Goal: Navigation & Orientation: Find specific page/section

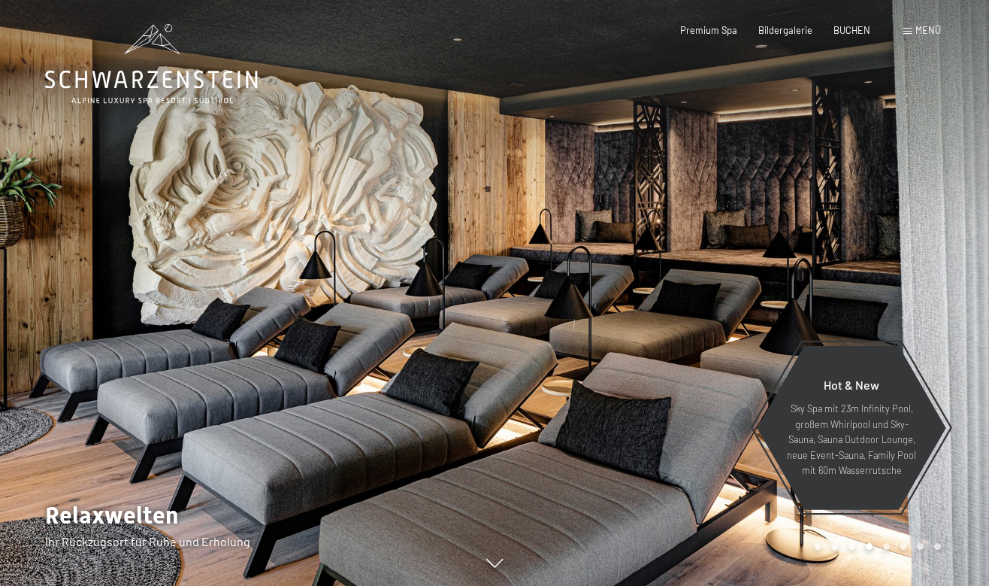
click at [928, 277] on div at bounding box center [742, 293] width 495 height 586
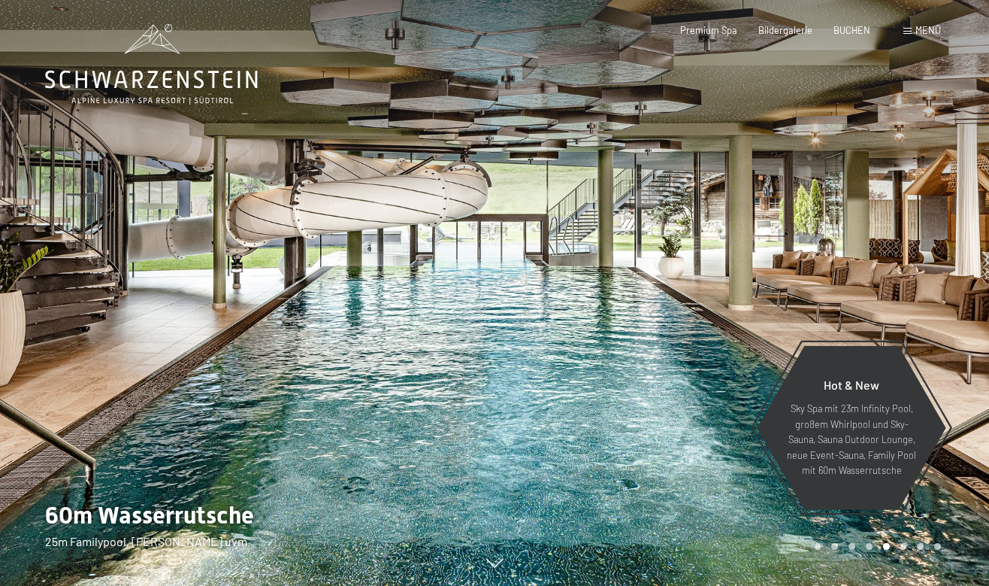
click at [889, 248] on div at bounding box center [742, 293] width 495 height 586
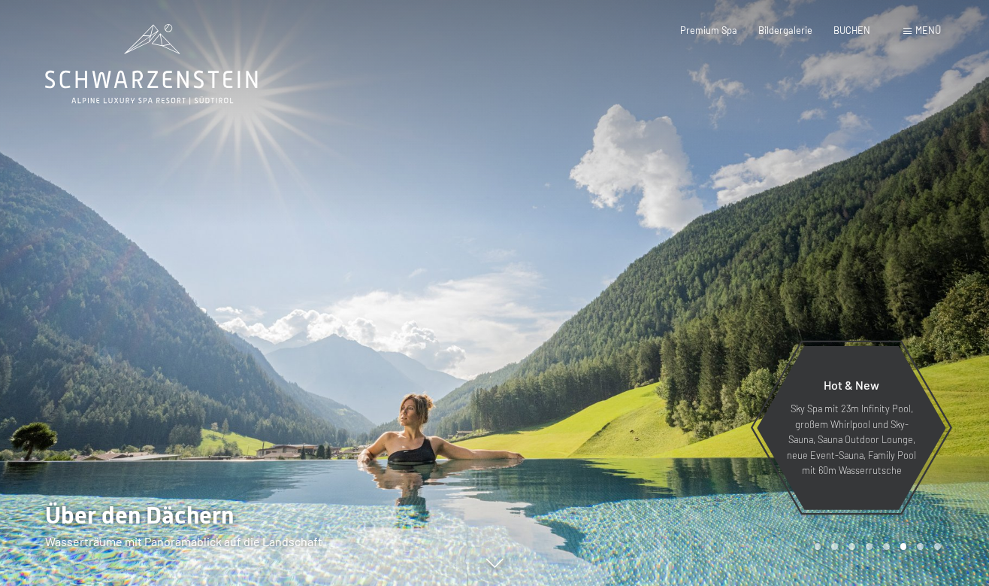
click at [860, 241] on div at bounding box center [742, 293] width 495 height 586
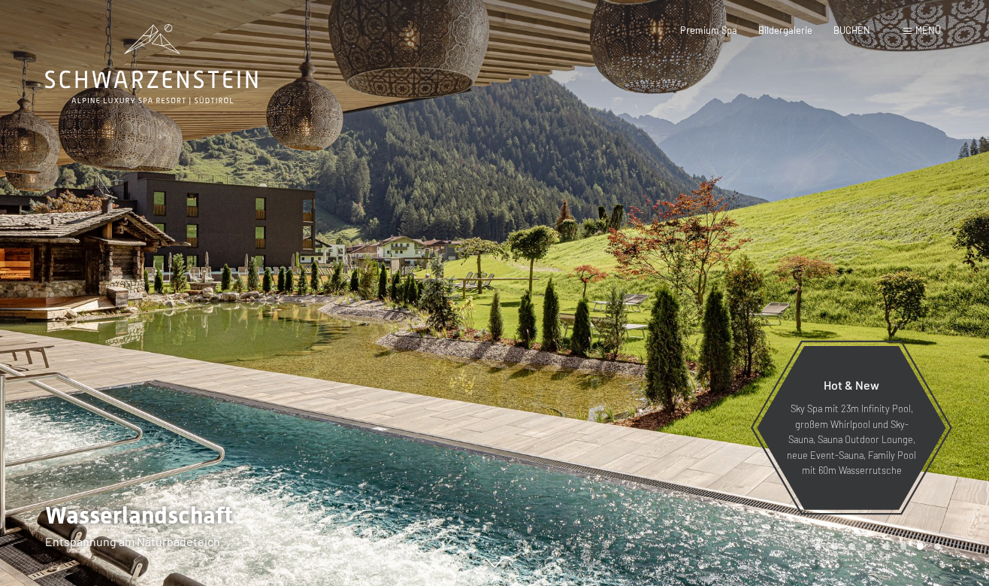
click at [860, 241] on div at bounding box center [742, 293] width 495 height 586
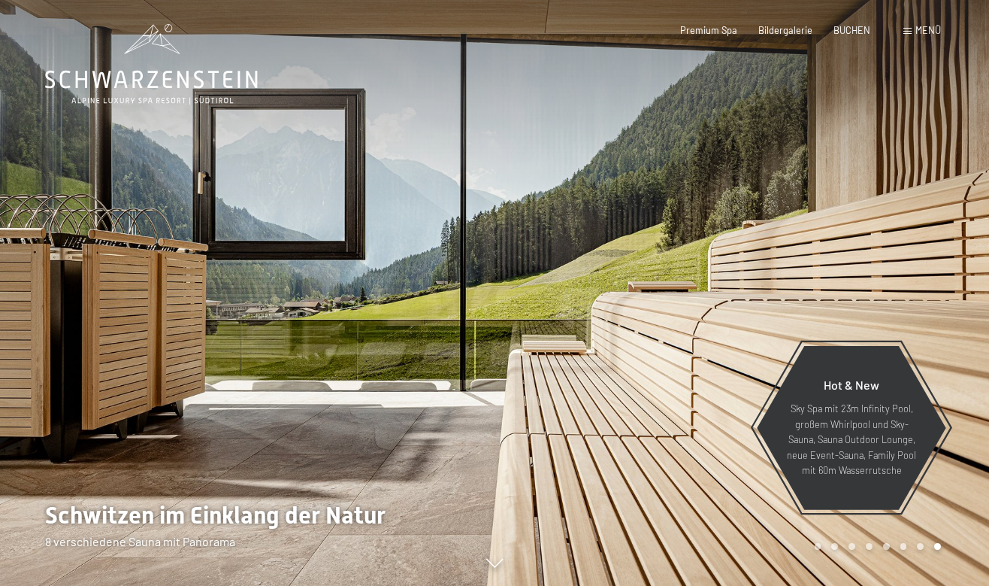
click at [860, 241] on div at bounding box center [742, 293] width 495 height 586
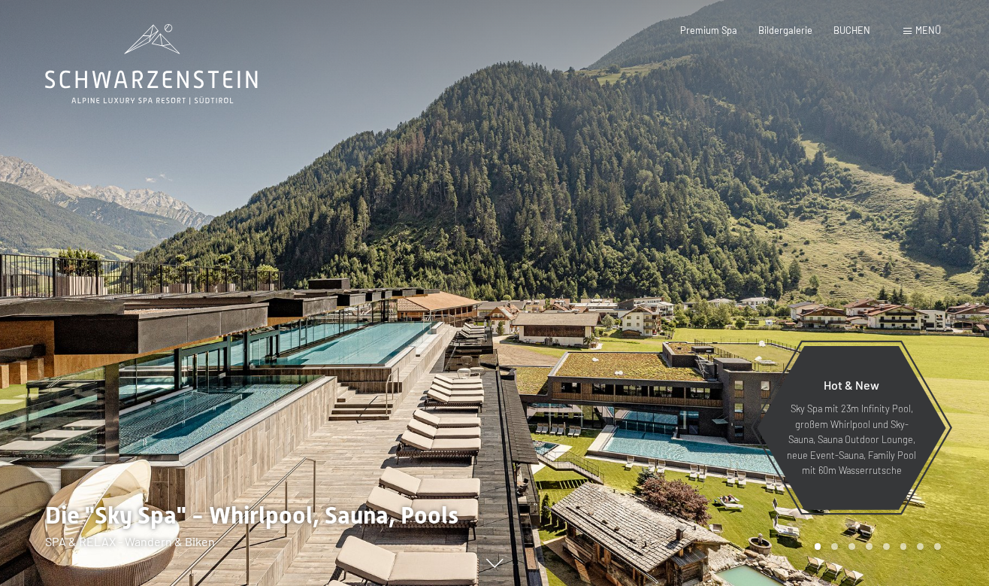
click at [860, 250] on div at bounding box center [742, 293] width 495 height 586
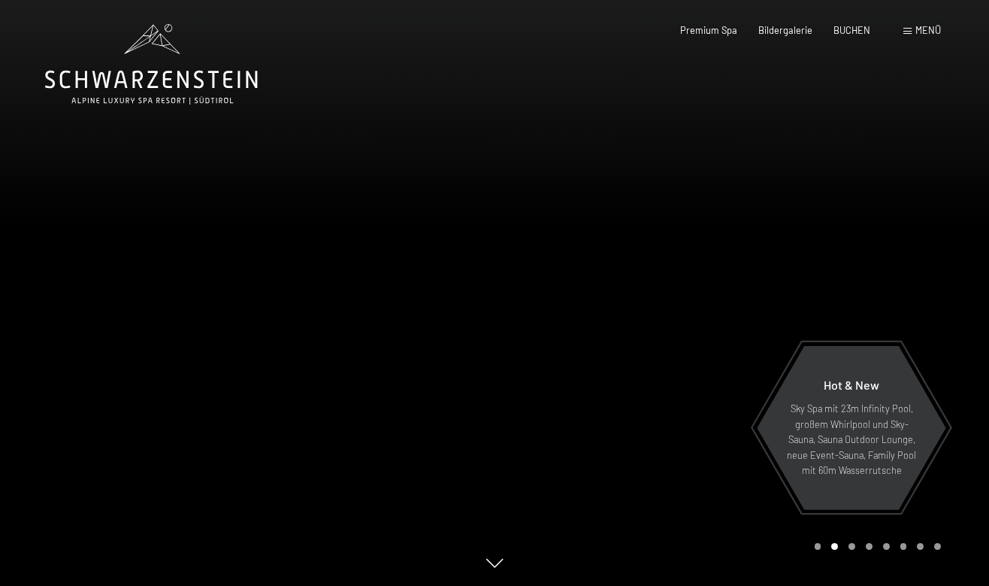
click at [860, 250] on div at bounding box center [742, 293] width 495 height 586
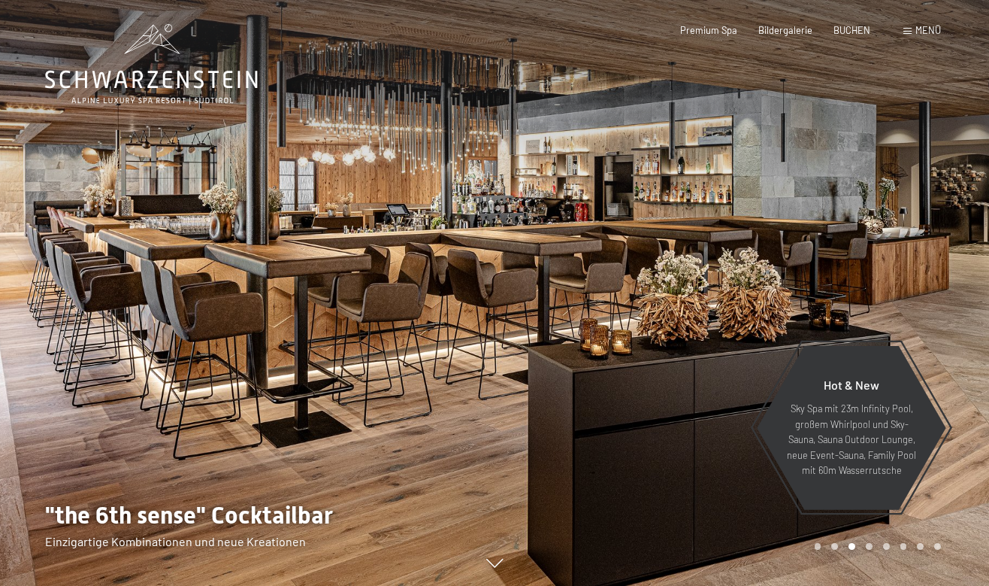
click at [860, 249] on div at bounding box center [742, 293] width 495 height 586
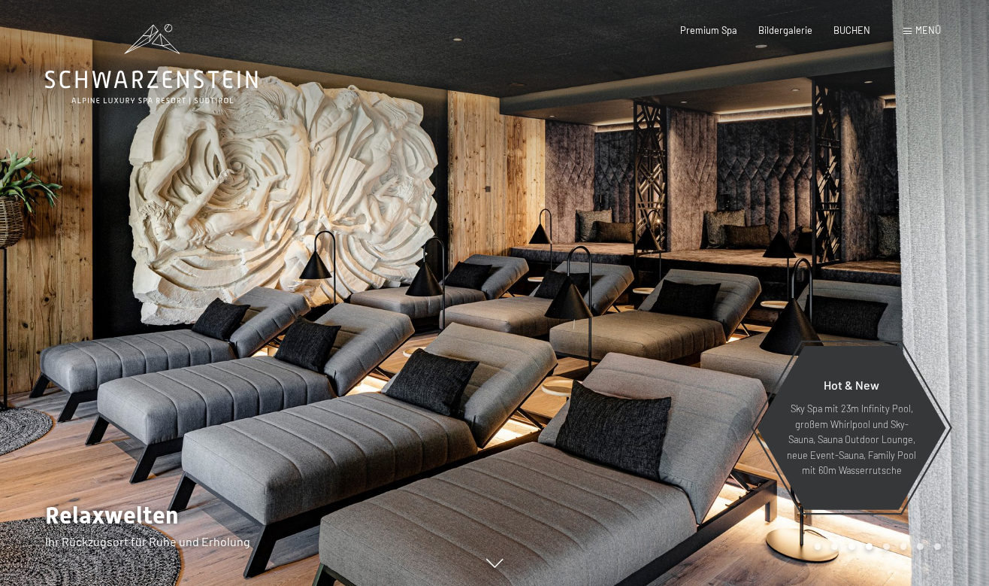
click at [860, 249] on div at bounding box center [742, 293] width 495 height 586
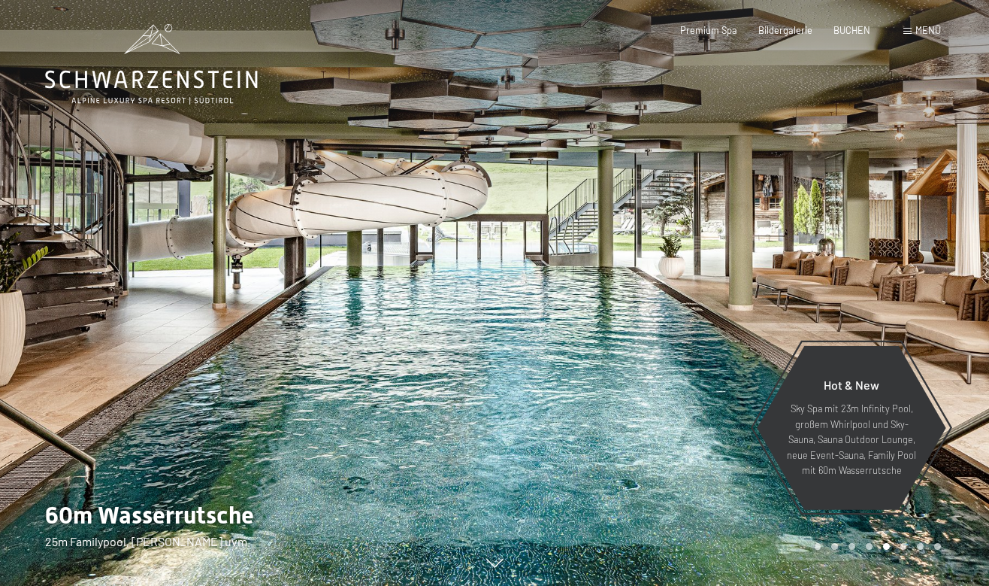
click at [860, 249] on div at bounding box center [742, 293] width 495 height 586
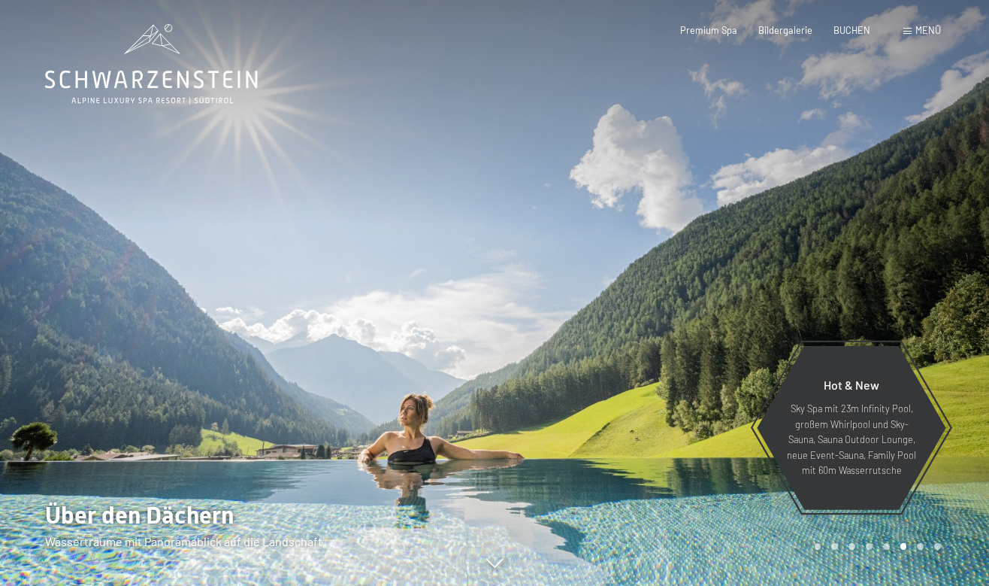
click at [860, 249] on div at bounding box center [742, 293] width 495 height 586
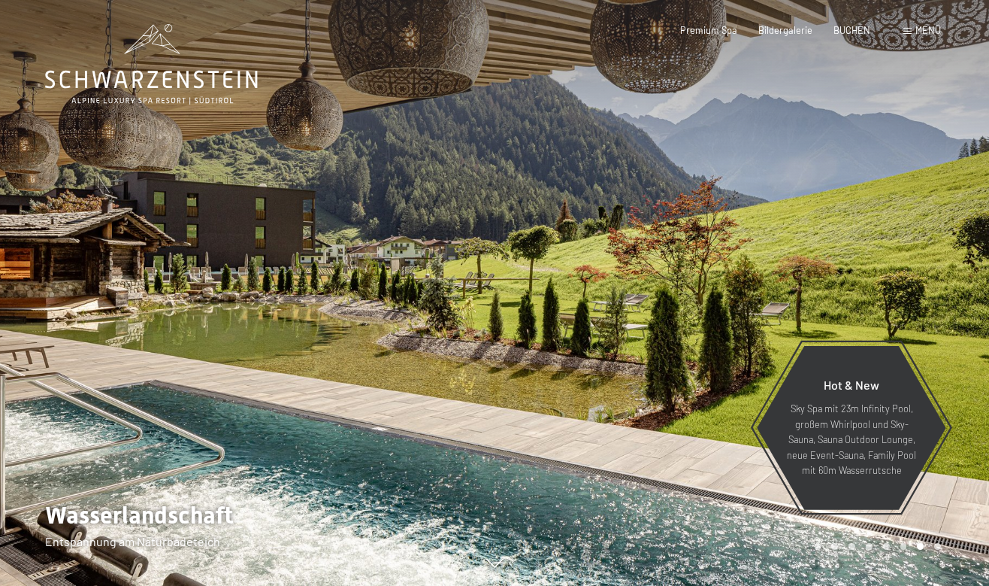
click at [860, 249] on div at bounding box center [742, 293] width 495 height 586
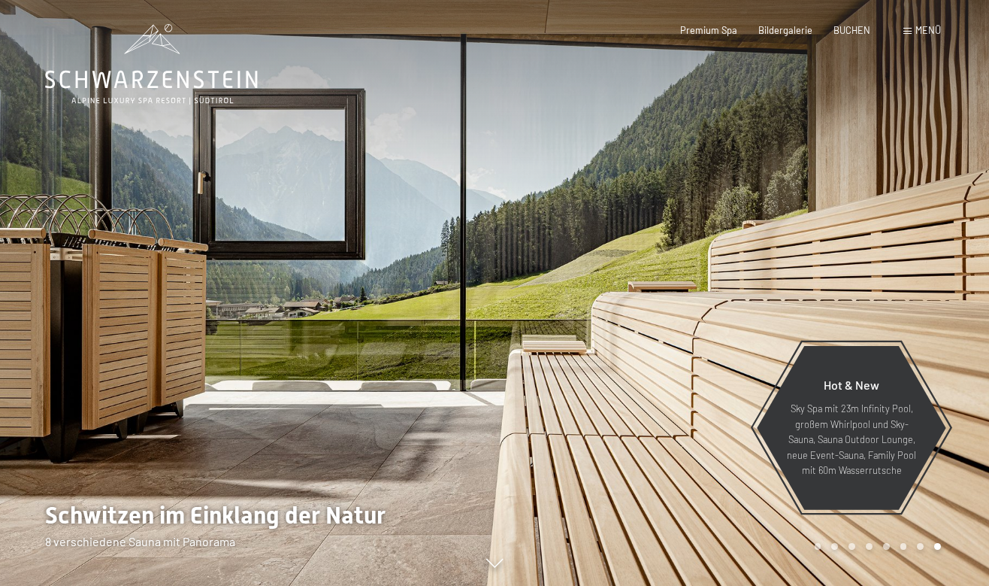
click at [860, 249] on div at bounding box center [742, 293] width 495 height 586
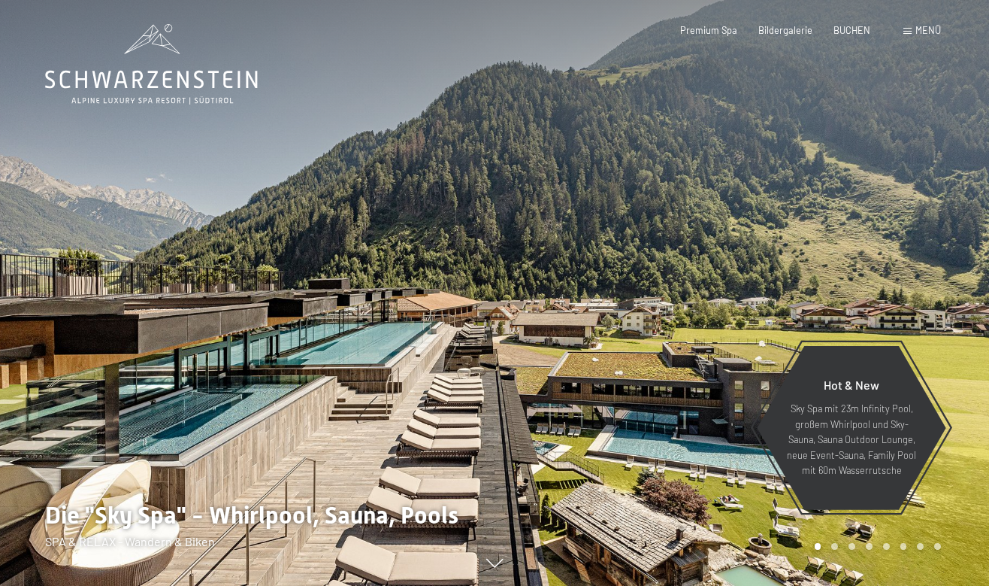
click at [860, 249] on div at bounding box center [742, 293] width 495 height 586
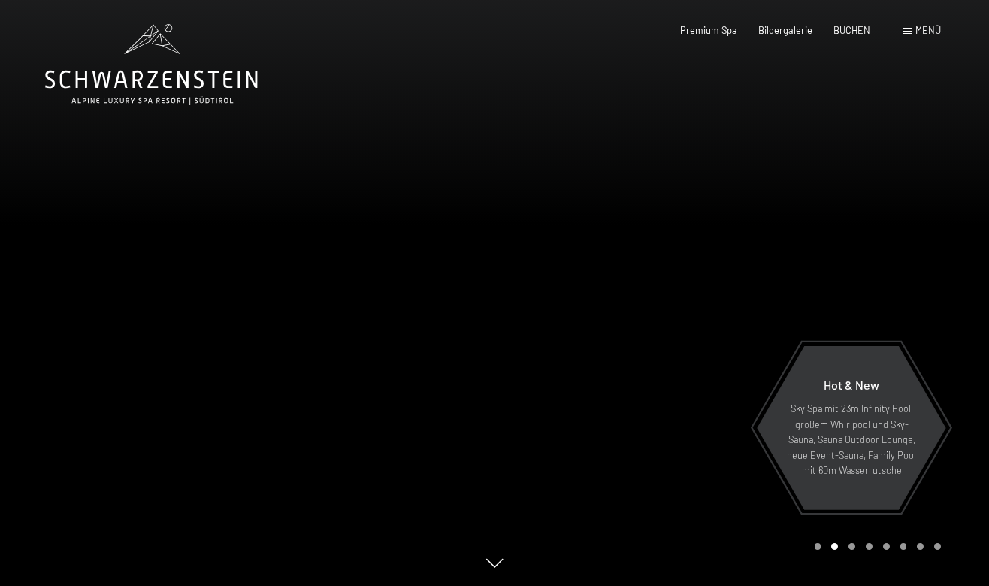
click at [860, 249] on div at bounding box center [742, 293] width 495 height 586
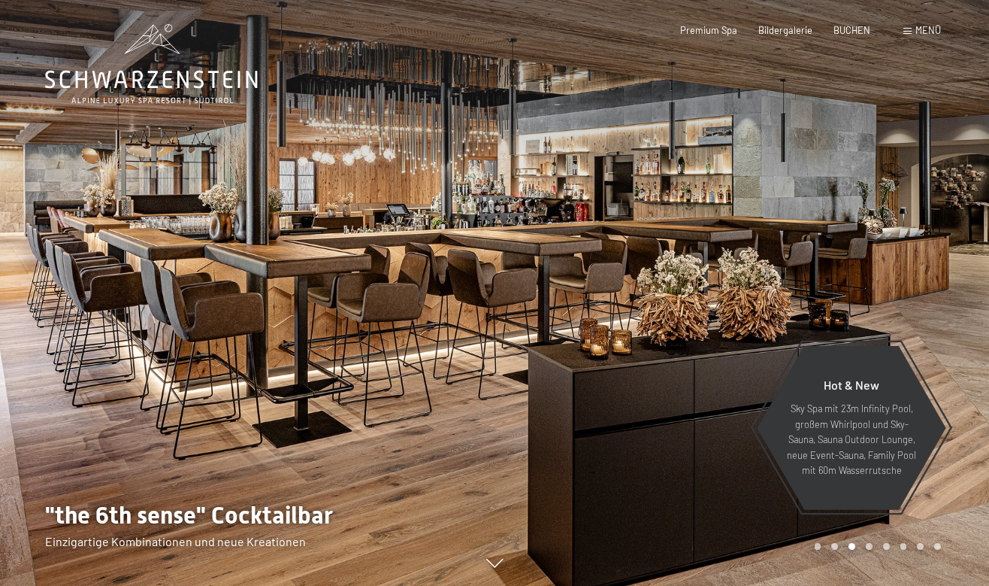
click at [861, 249] on div at bounding box center [742, 293] width 495 height 586
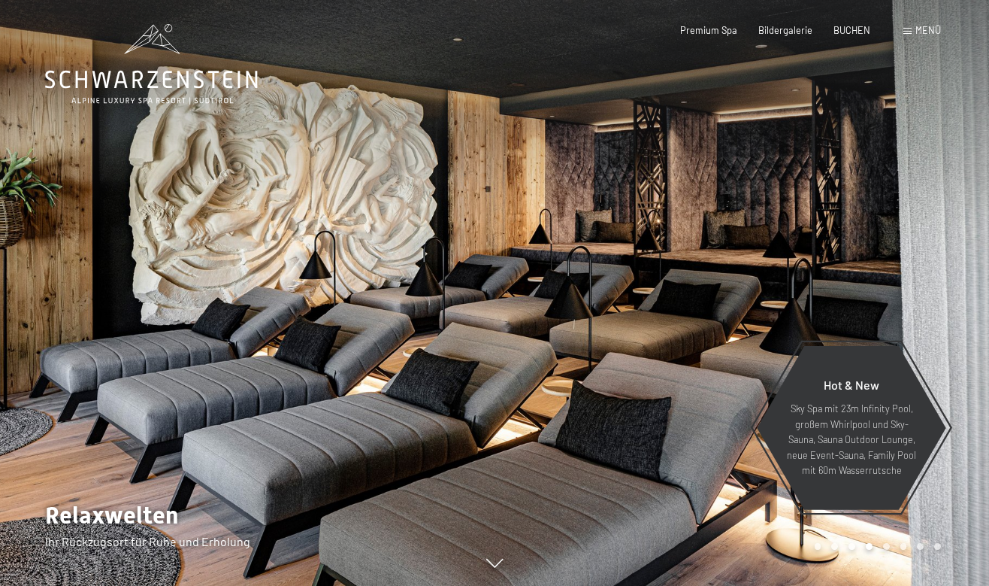
click at [861, 249] on div at bounding box center [742, 293] width 495 height 586
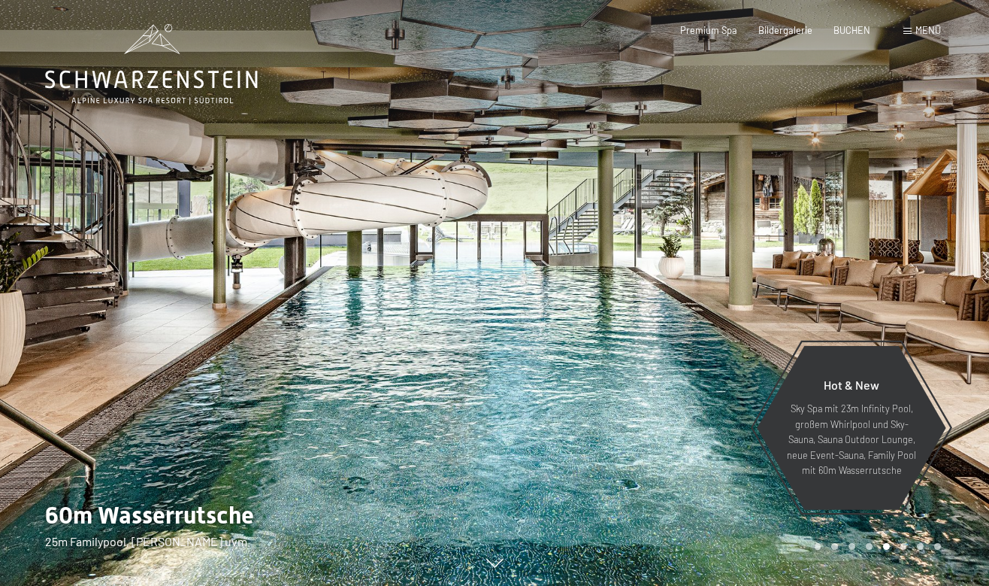
click at [861, 249] on div at bounding box center [742, 293] width 495 height 586
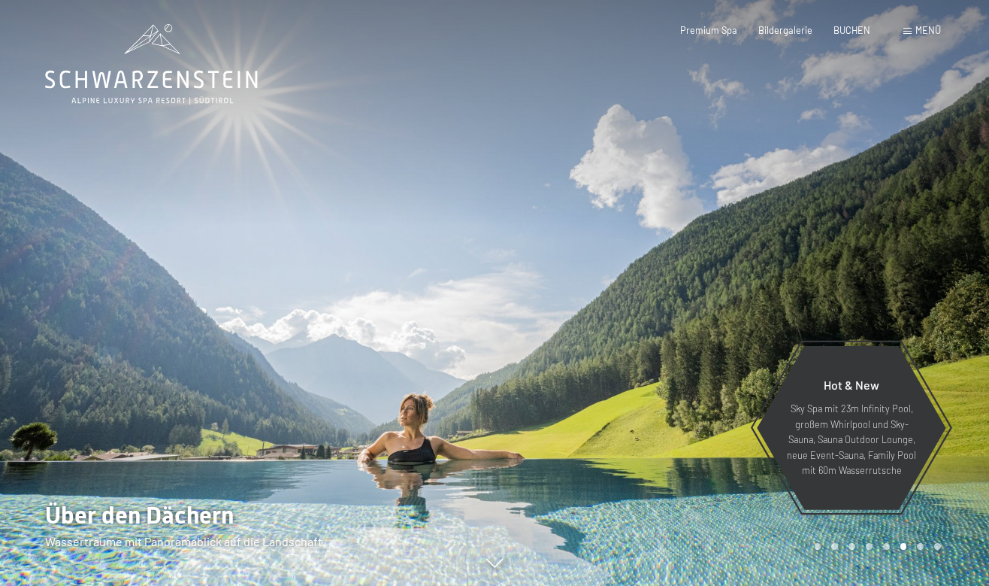
click at [861, 249] on div at bounding box center [742, 293] width 495 height 586
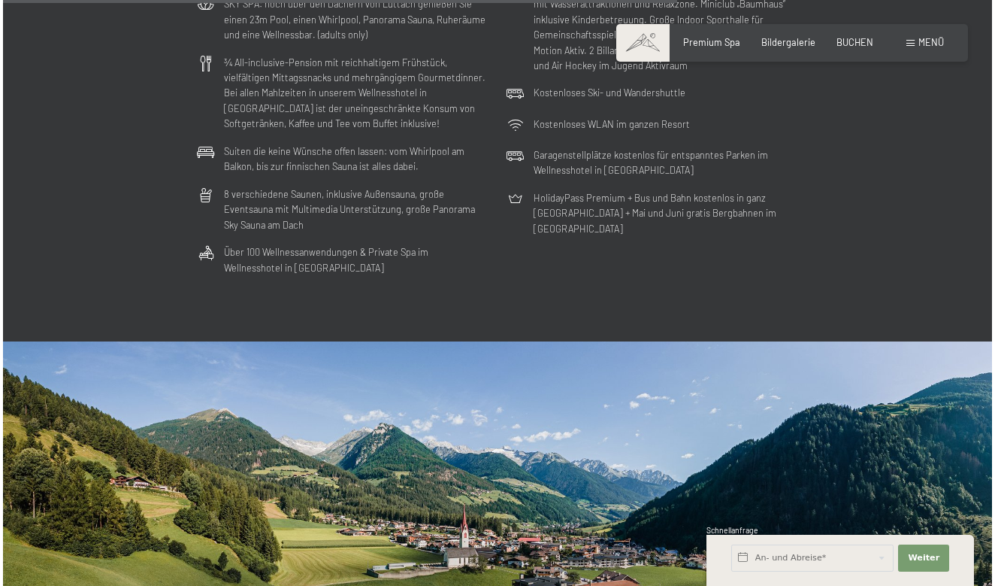
scroll to position [2854, 0]
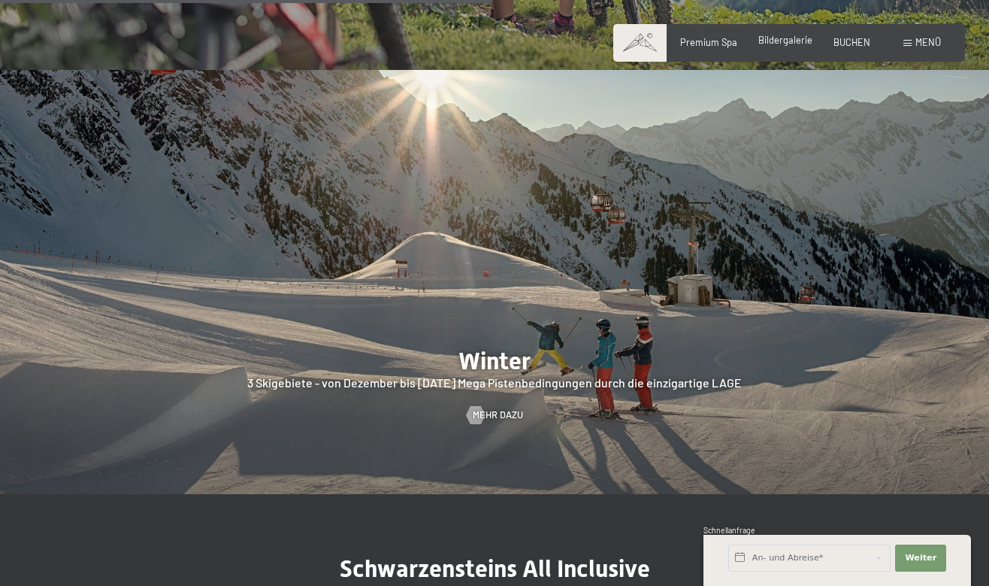
click at [793, 47] on div "Premium Spa Bildergalerie BUCHEN" at bounding box center [764, 43] width 254 height 14
click at [908, 43] on span at bounding box center [908, 43] width 8 height 7
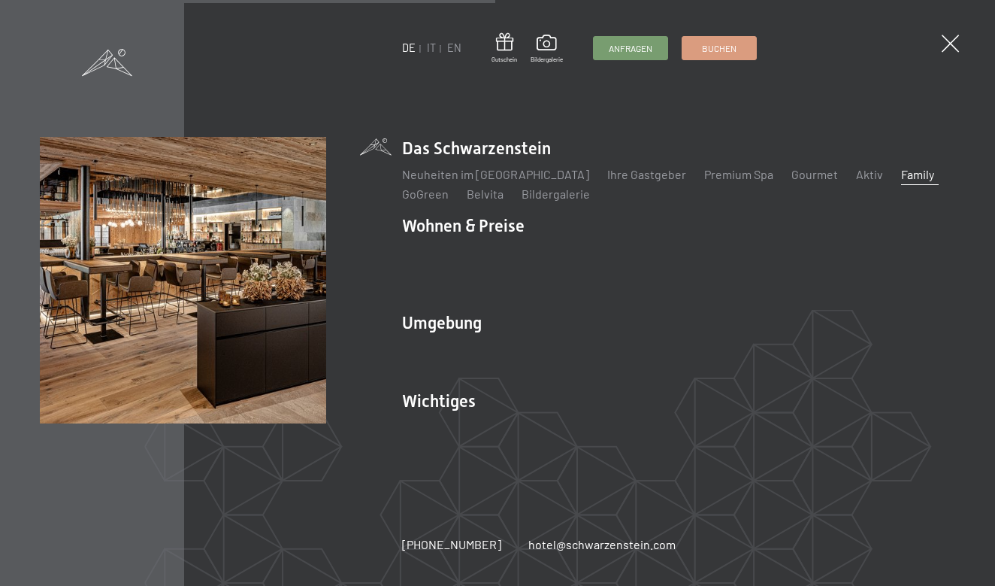
click at [901, 181] on link "Family" at bounding box center [917, 174] width 33 height 14
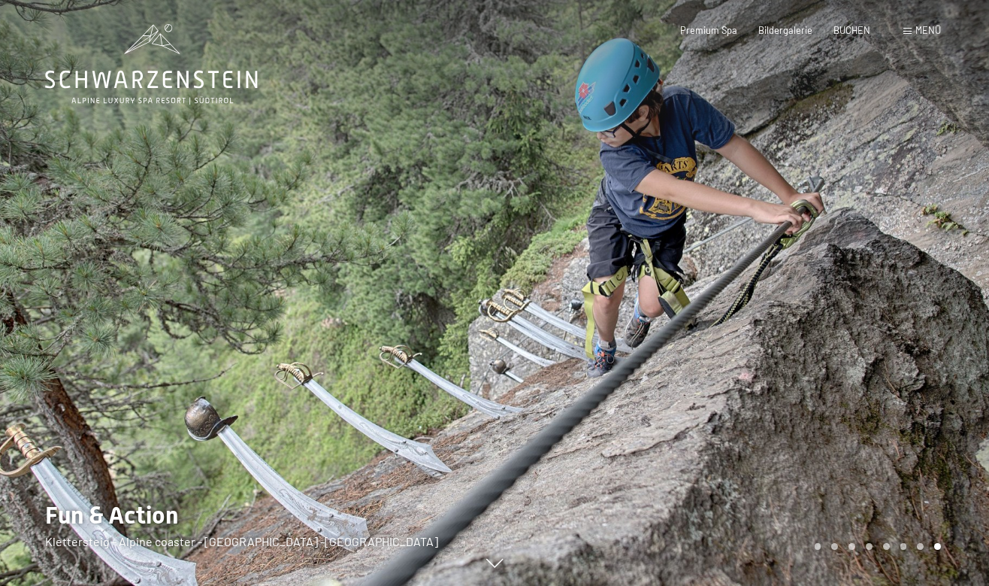
click at [807, 341] on div at bounding box center [742, 293] width 495 height 586
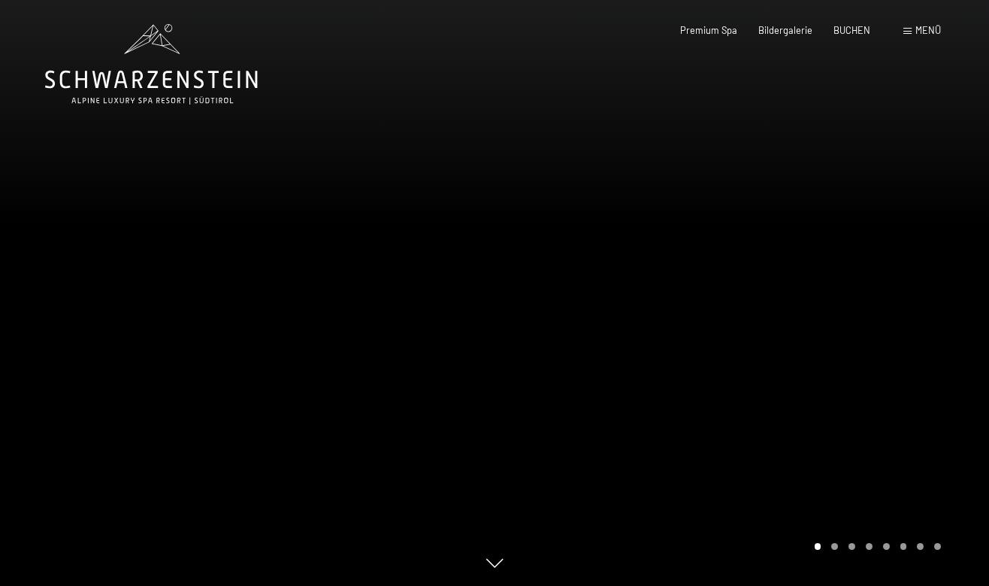
click at [807, 341] on div at bounding box center [742, 293] width 495 height 586
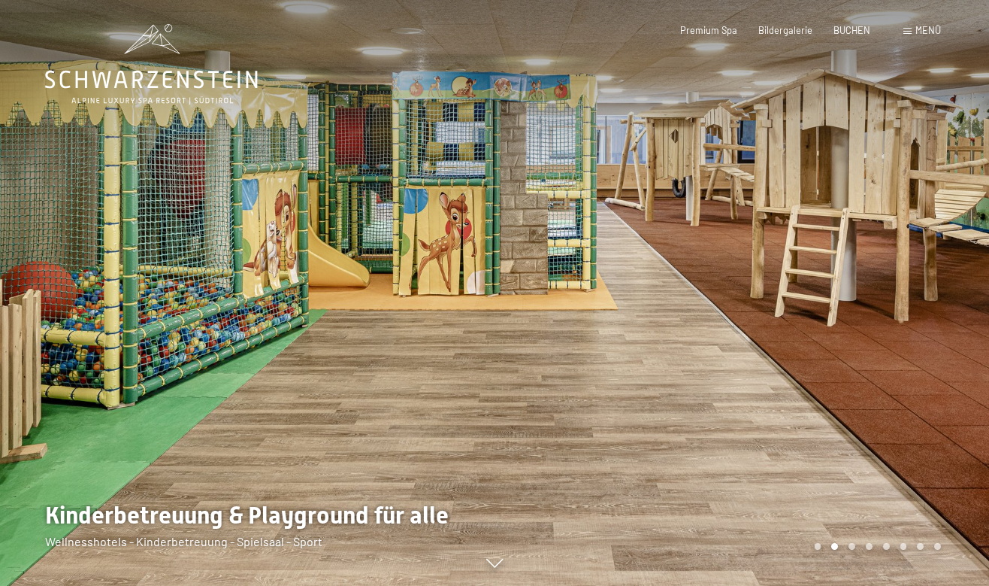
click at [807, 341] on div at bounding box center [742, 293] width 495 height 586
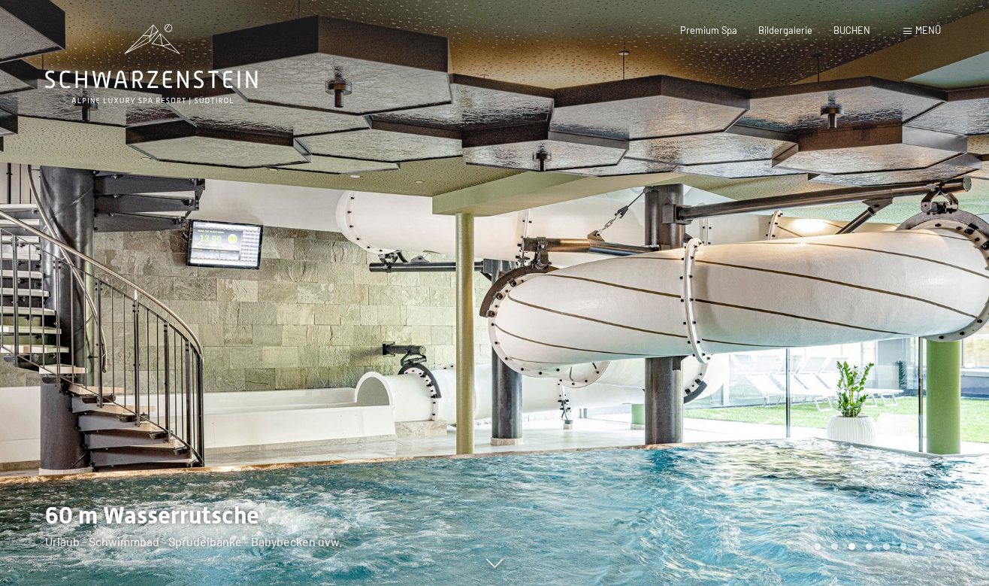
click at [807, 341] on div at bounding box center [742, 293] width 495 height 586
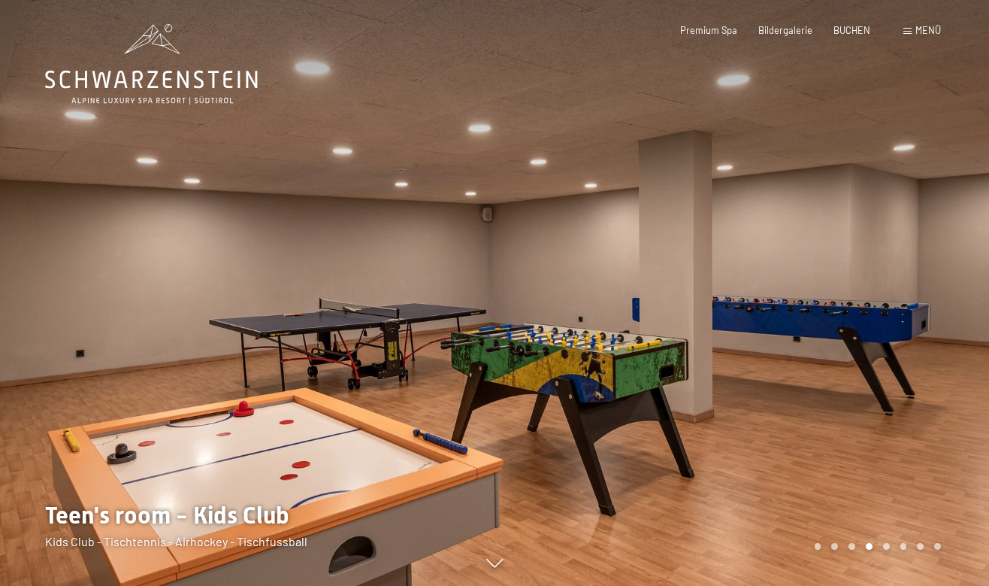
click at [807, 341] on div at bounding box center [742, 293] width 495 height 586
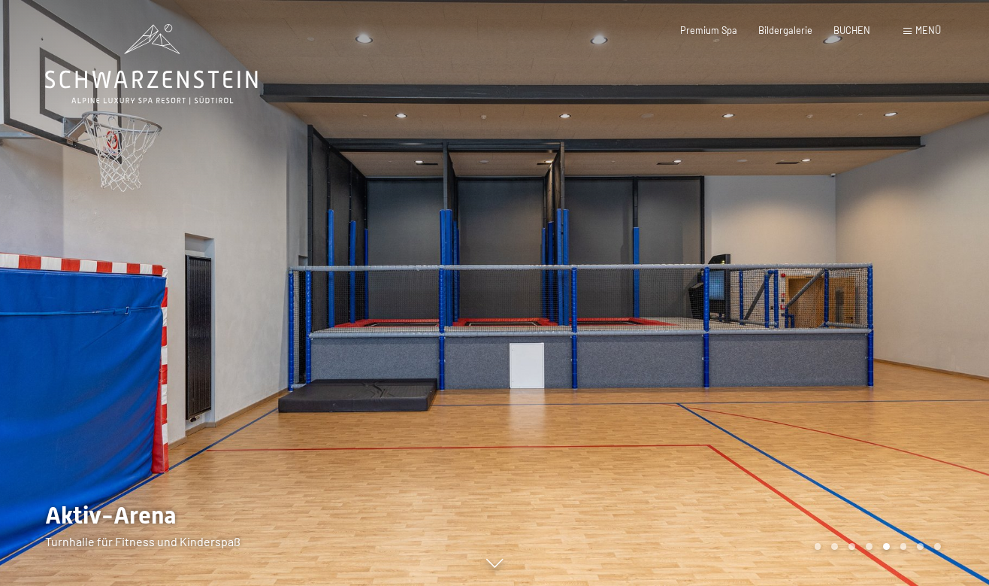
click at [807, 341] on div at bounding box center [742, 293] width 495 height 586
